Goal: Check status: Check status

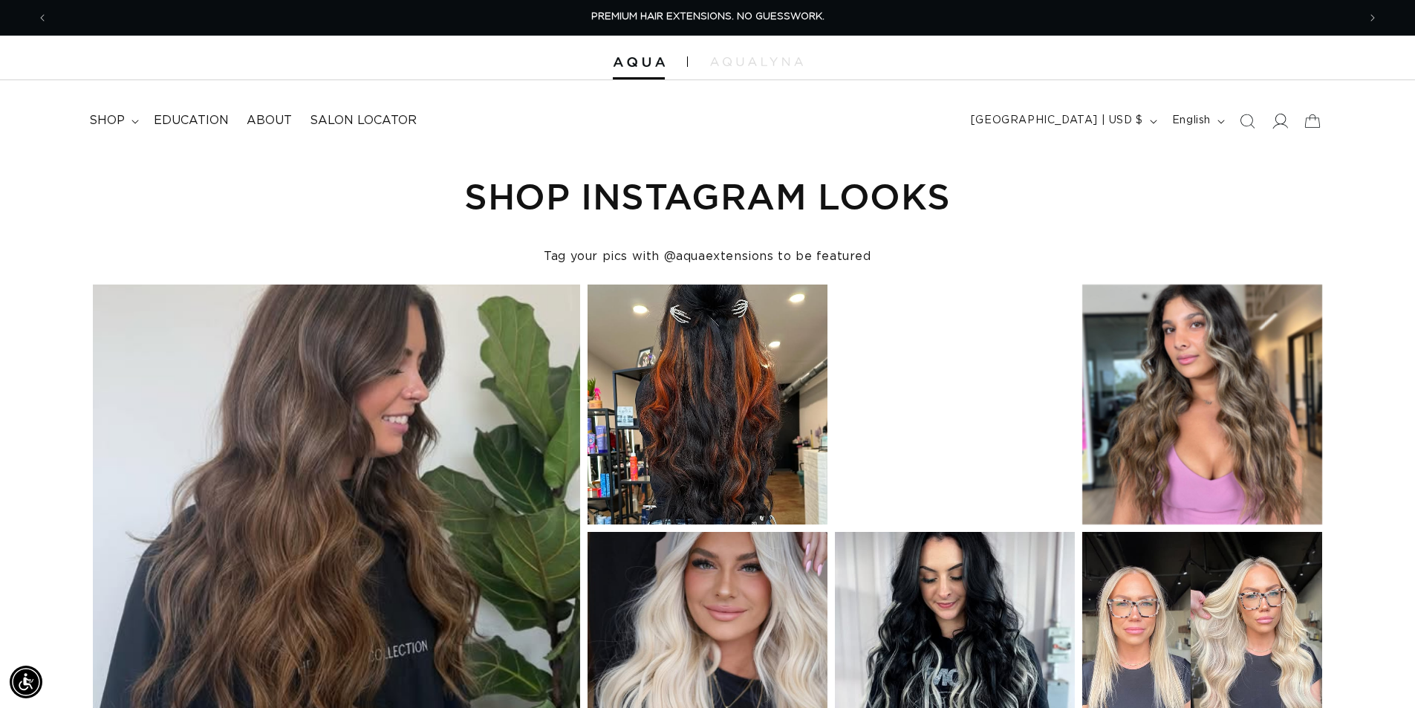
click at [1281, 124] on icon at bounding box center [1282, 121] width 16 height 15
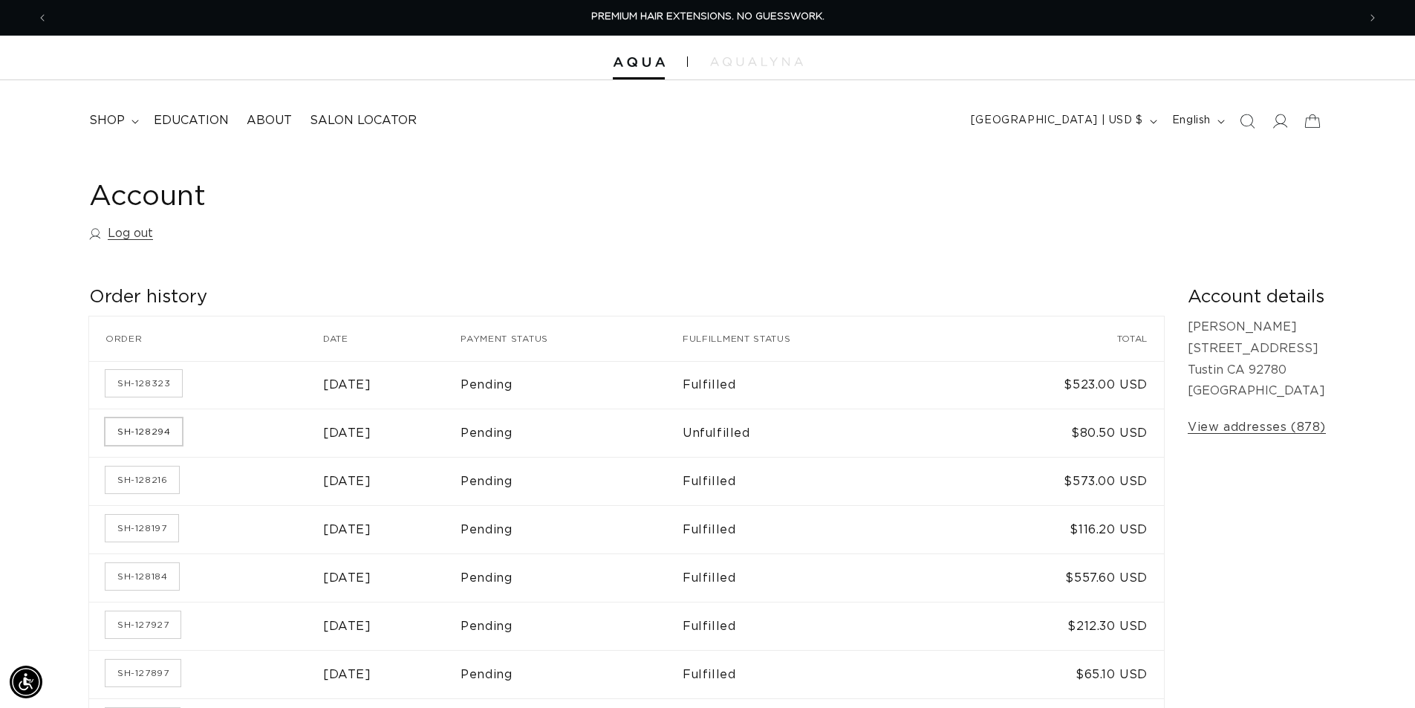
click at [145, 437] on link "SH-128294" at bounding box center [144, 431] width 77 height 27
